Goal: Find specific page/section: Find specific page/section

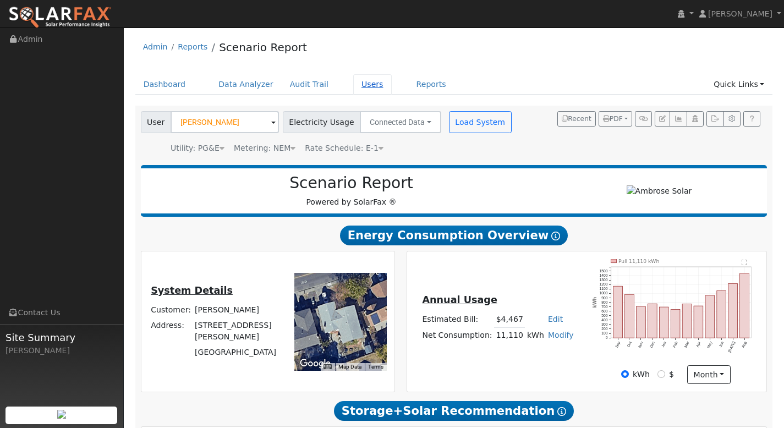
click at [364, 85] on link "Users" at bounding box center [372, 84] width 39 height 20
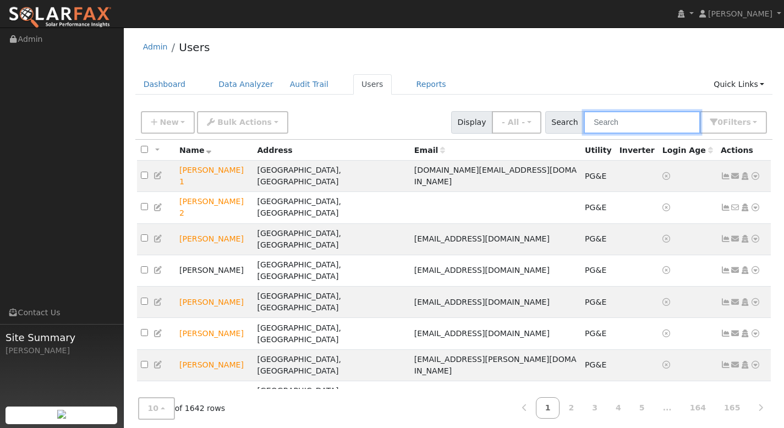
click at [628, 125] on input "text" at bounding box center [642, 122] width 117 height 23
paste input "[PERSON_NAME]"
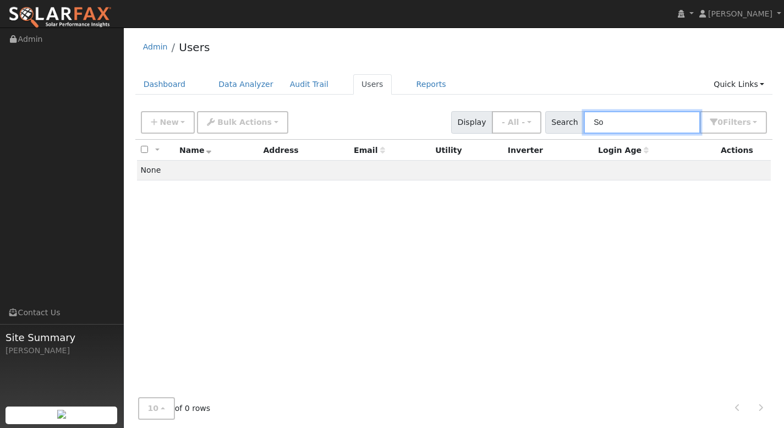
type input "S"
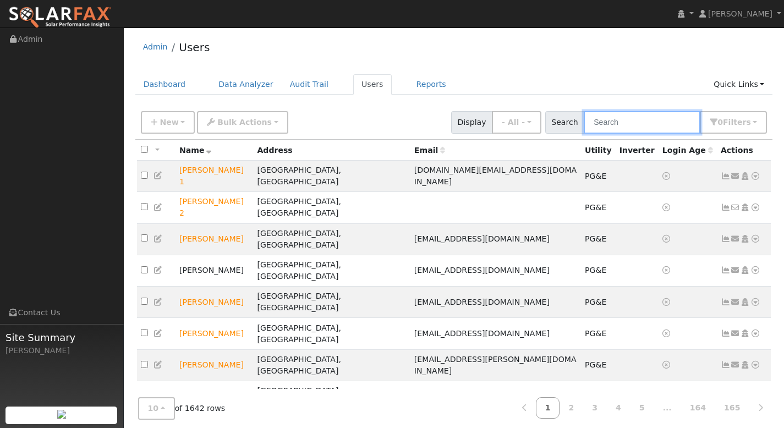
paste input "[PERSON_NAME]"
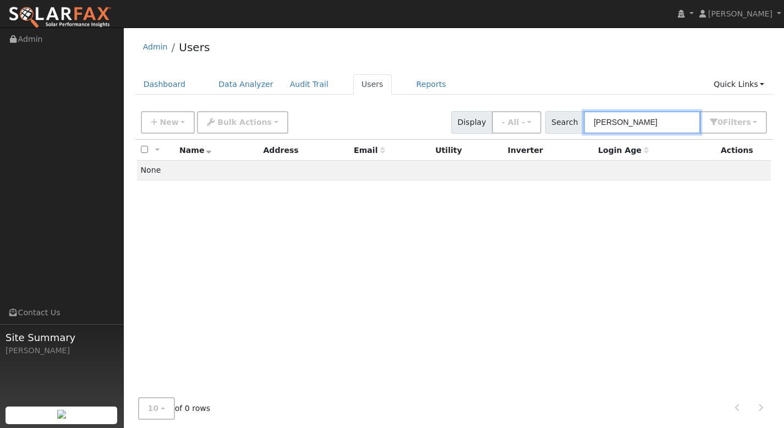
type input "[PERSON_NAME]"
